Goal: Task Accomplishment & Management: Manage account settings

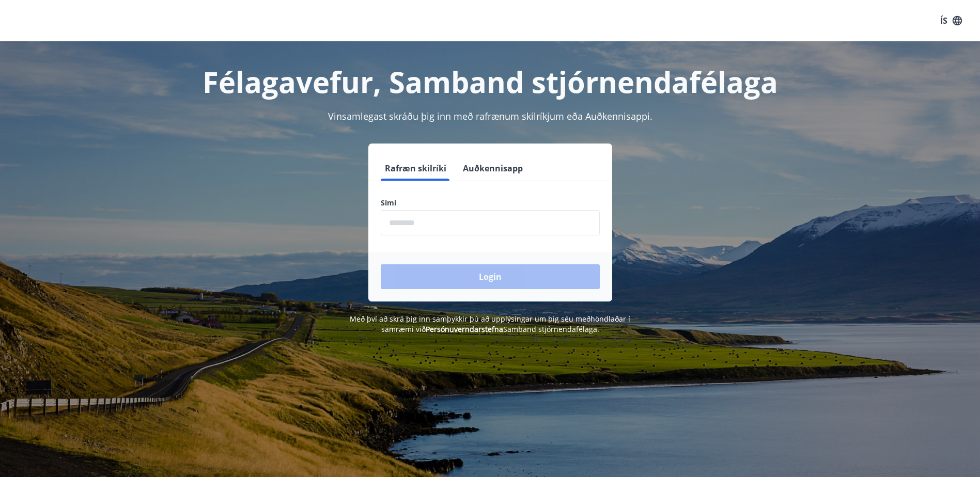
click at [408, 226] on input "phone" at bounding box center [490, 222] width 219 height 25
click at [492, 283] on div "Login" at bounding box center [490, 277] width 244 height 50
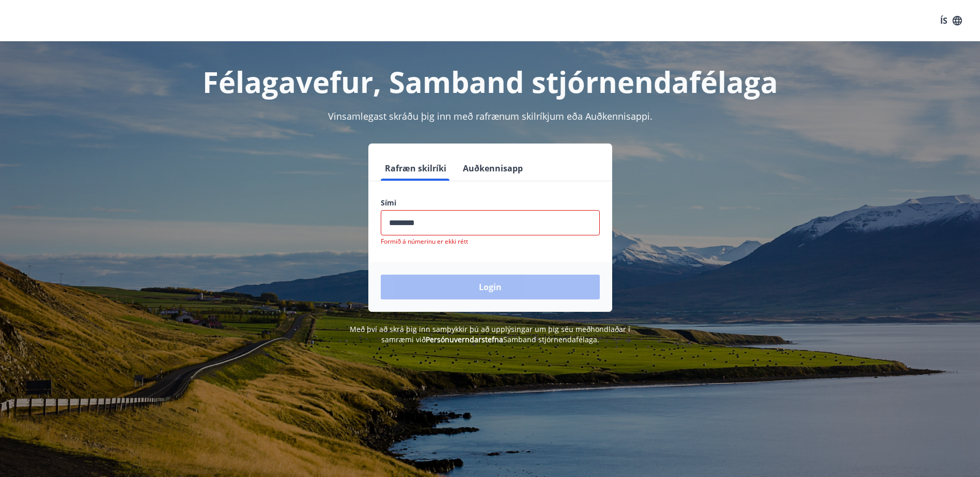
click at [414, 225] on input "phone" at bounding box center [490, 222] width 219 height 25
type input "*"
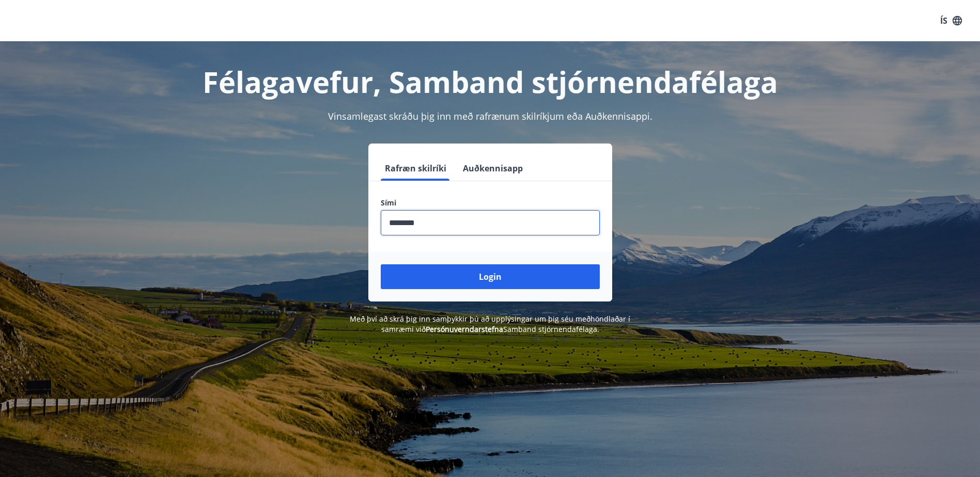
type input "********"
click at [381, 265] on button "Login" at bounding box center [490, 277] width 219 height 25
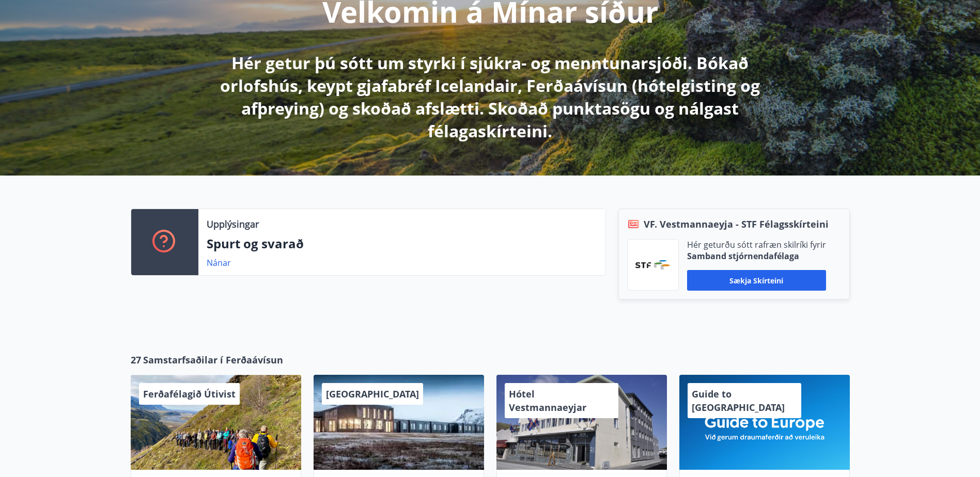
scroll to position [207, 0]
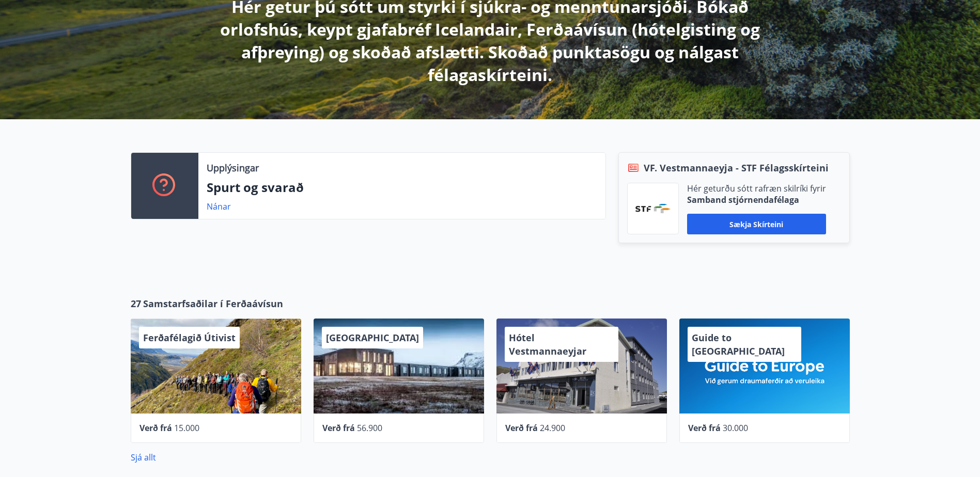
click at [360, 341] on span "UMI Hotel" at bounding box center [372, 338] width 93 height 12
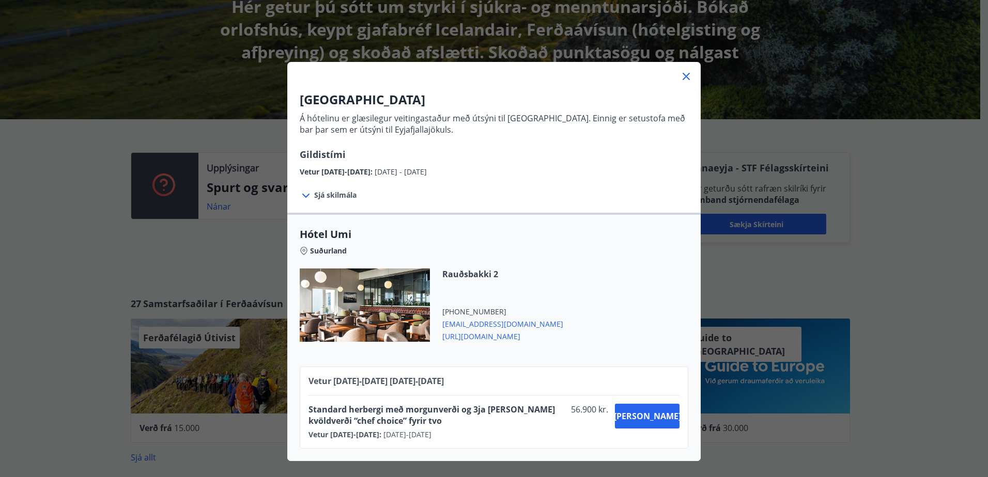
click at [684, 73] on icon at bounding box center [686, 76] width 12 height 12
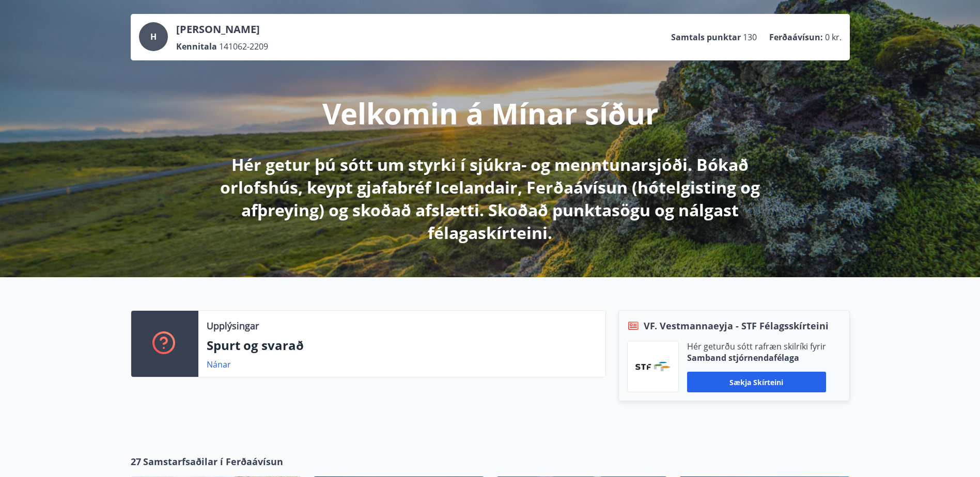
scroll to position [0, 0]
